Goal: Transaction & Acquisition: Purchase product/service

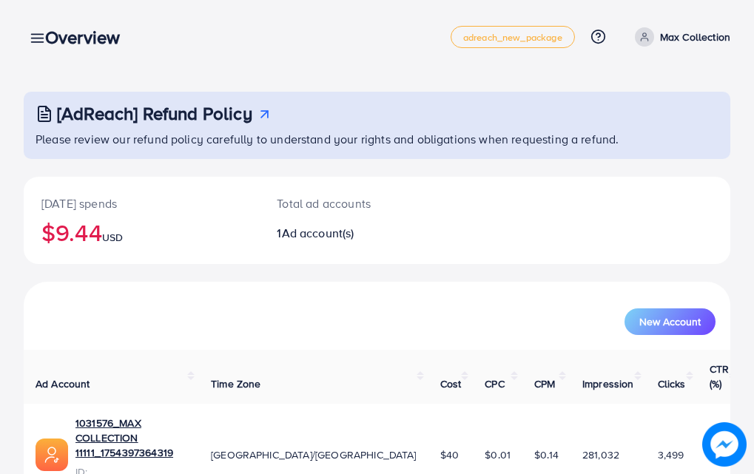
click at [30, 37] on icon at bounding box center [38, 38] width 16 height 16
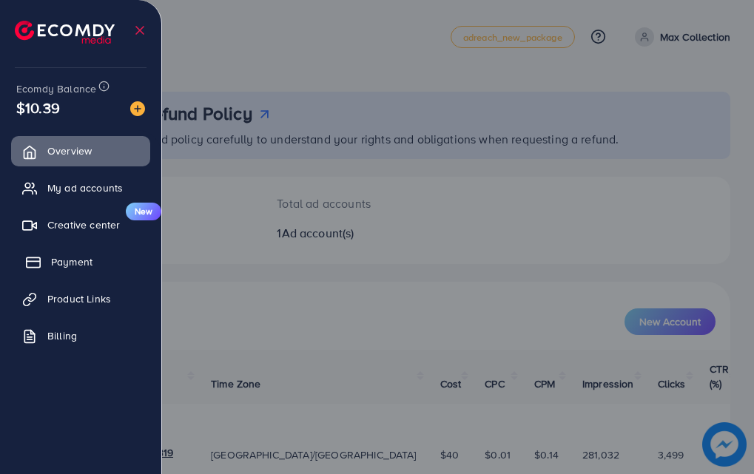
click at [75, 256] on span "Payment" at bounding box center [71, 262] width 41 height 15
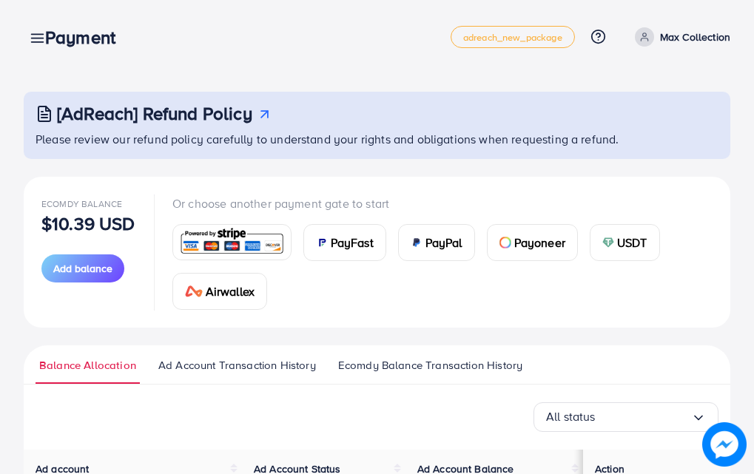
click at [358, 243] on span "PayFast" at bounding box center [352, 243] width 43 height 18
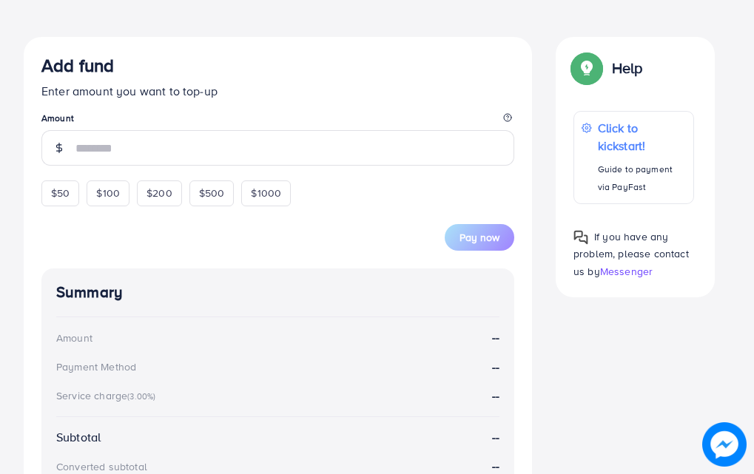
scroll to position [262, 0]
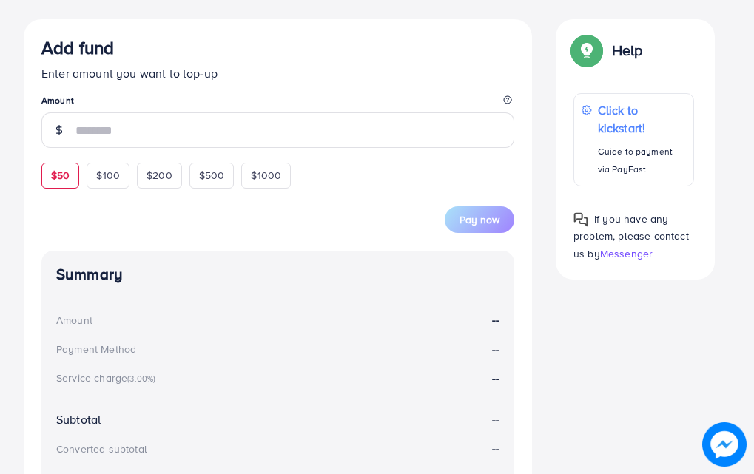
click at [67, 170] on div "$50" at bounding box center [60, 175] width 38 height 25
type input "**"
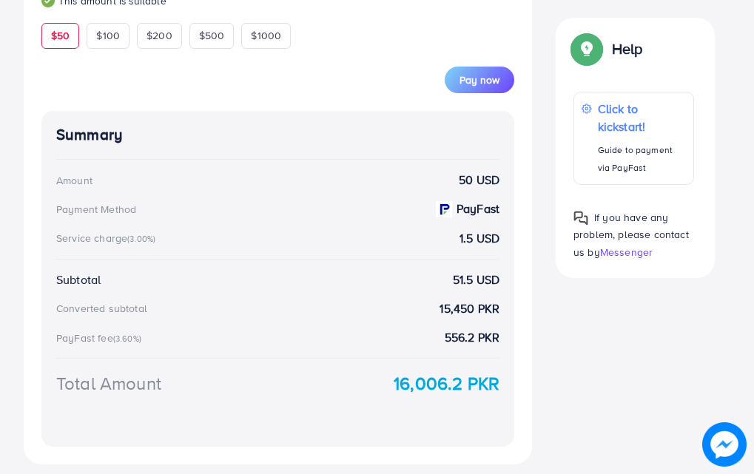
scroll to position [471, 0]
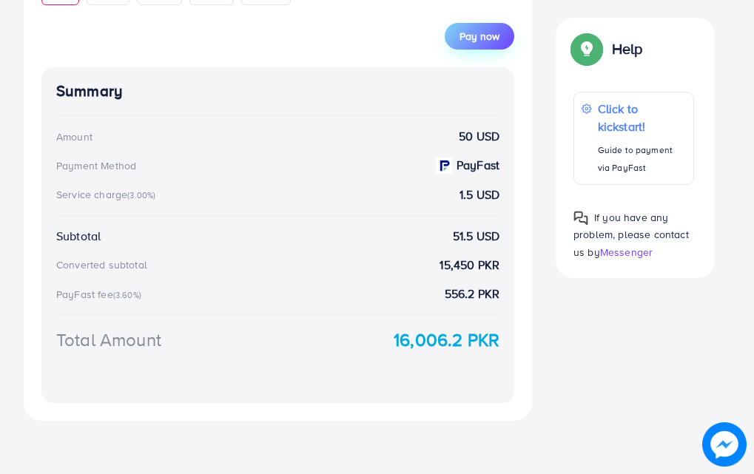
click at [494, 42] on span "Pay now" at bounding box center [480, 36] width 40 height 15
